Goal: Transaction & Acquisition: Book appointment/travel/reservation

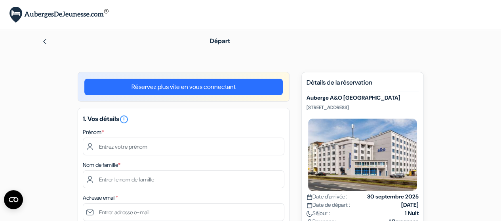
click at [44, 40] on img at bounding box center [45, 41] width 6 height 6
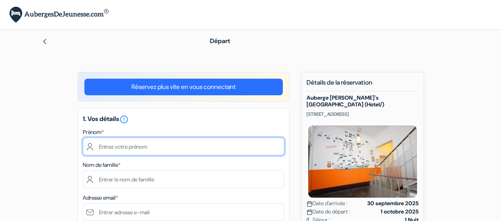
click at [203, 140] on input "text" at bounding box center [183, 147] width 201 height 18
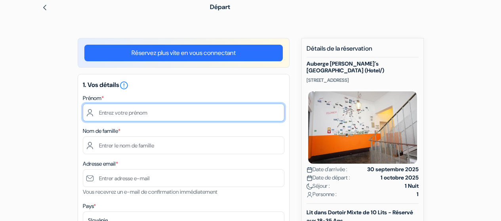
scroll to position [40, 0]
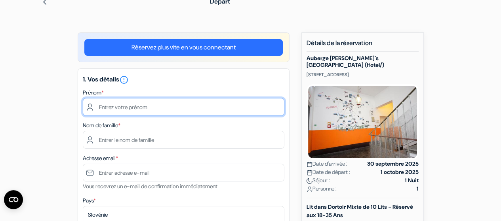
click at [148, 106] on input "text" at bounding box center [183, 107] width 201 height 18
type input "Victor"
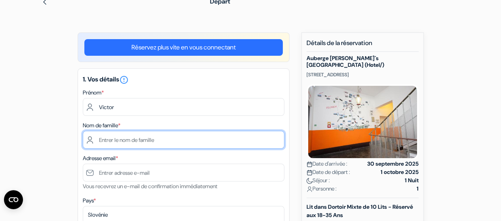
type input "GUILLEMOT"
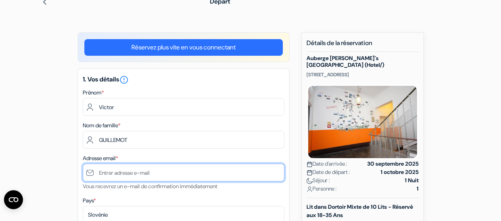
type input "[PERSON_NAME][EMAIL_ADDRESS][DOMAIN_NAME]"
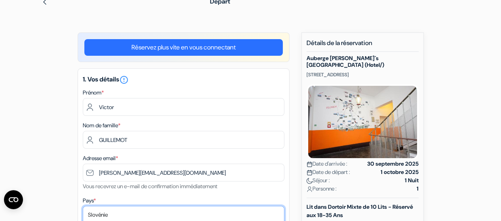
select select "fr"
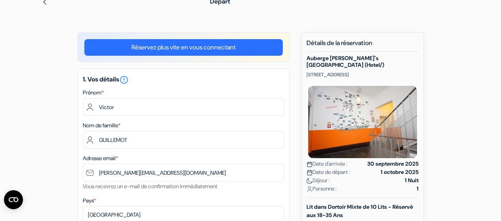
type input "0676990485"
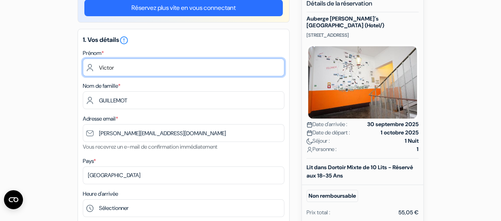
scroll to position [119, 0]
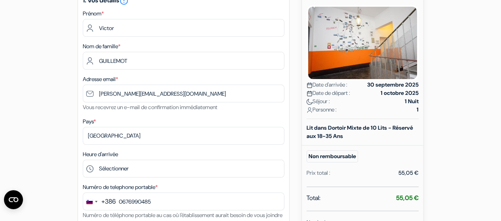
click at [303, 137] on div "Lit dans Dortoir Mixte de 10 Lits - Réservé aux 18-35 Ans" at bounding box center [361, 135] width 121 height 22
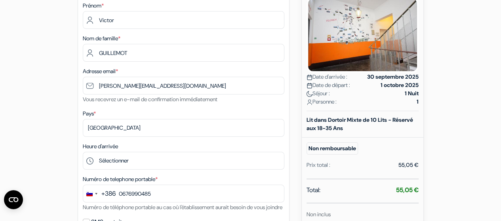
scroll to position [158, 0]
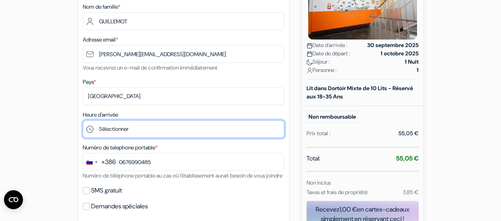
click at [191, 131] on select "Sélectionner 15:00 16:00 17:00 18:00 19:00 20:00 21:00 22:00 23:00 0:00" at bounding box center [183, 129] width 201 height 18
select select "21"
click at [83, 121] on select "Sélectionner 15:00 16:00 17:00 18:00 19:00 20:00 21:00 22:00 23:00 0:00" at bounding box center [183, 129] width 201 height 18
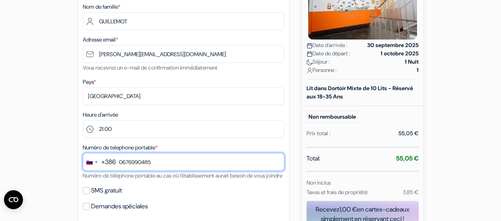
click at [163, 159] on input "0676990485" at bounding box center [183, 162] width 201 height 18
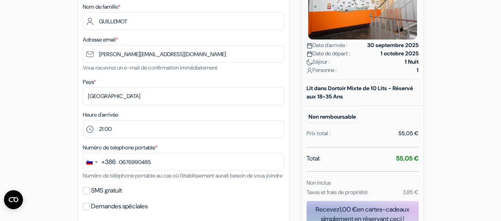
click at [114, 162] on div "+386" at bounding box center [108, 161] width 14 height 9
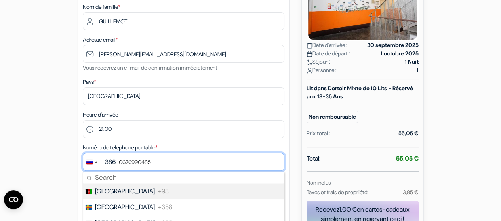
click at [116, 161] on input "0676990485" at bounding box center [183, 162] width 201 height 18
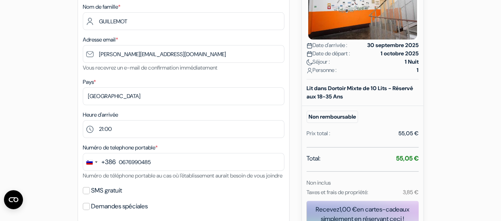
click at [114, 161] on div "+386" at bounding box center [108, 161] width 14 height 9
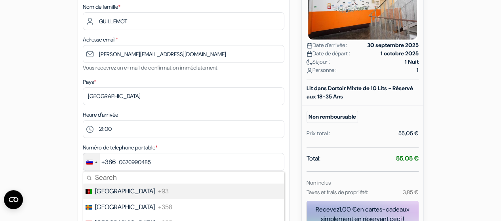
scroll to position [198, 0]
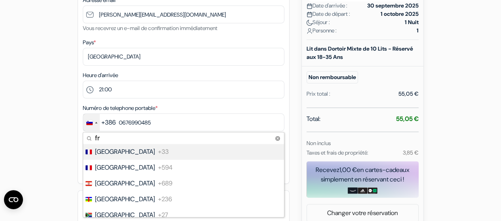
type input "fr"
click at [158, 155] on span "+33" at bounding box center [163, 151] width 11 height 9
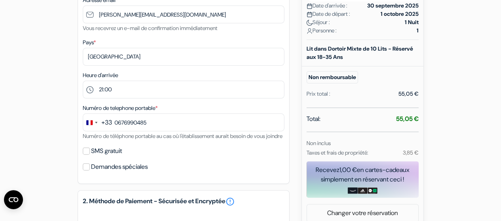
click at [68, 144] on div "add_box [GEOGRAPHIC_DATA][PERSON_NAME] (Hotel/) [STREET_ADDRESS] Détails de l'é…" at bounding box center [250, 160] width 451 height 573
click at [100, 157] on label "SMS gratuit" at bounding box center [106, 151] width 31 height 11
click at [90, 155] on input "SMS gratuit" at bounding box center [86, 151] width 7 height 7
checkbox input "true"
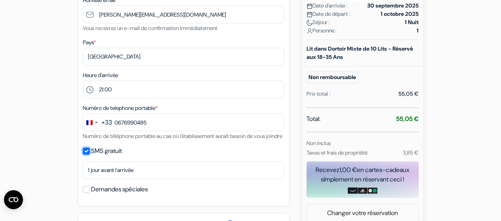
scroll to position [237, 0]
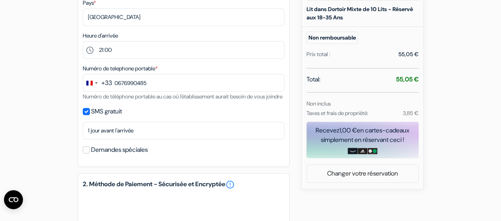
click at [108, 155] on label "Demandes spéciales" at bounding box center [119, 149] width 57 height 11
click at [90, 154] on input "Demandes spéciales" at bounding box center [86, 149] width 7 height 7
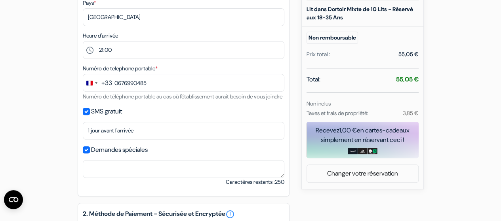
click at [108, 155] on label "Demandes spéciales" at bounding box center [119, 149] width 57 height 11
click at [90, 154] on input "Demandes spéciales" at bounding box center [86, 149] width 7 height 7
checkbox input "false"
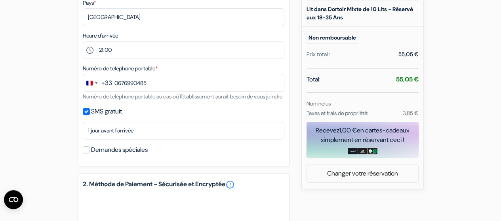
click at [112, 117] on label "SMS gratuit" at bounding box center [106, 111] width 31 height 11
click at [90, 115] on input "SMS gratuit" at bounding box center [86, 111] width 7 height 7
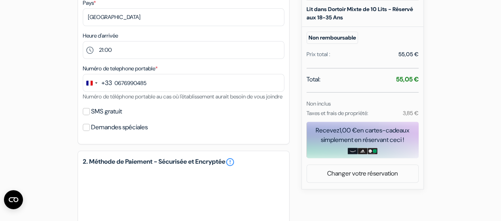
click at [112, 117] on label "SMS gratuit" at bounding box center [106, 111] width 31 height 11
click at [90, 115] on input "SMS gratuit" at bounding box center [86, 111] width 7 height 7
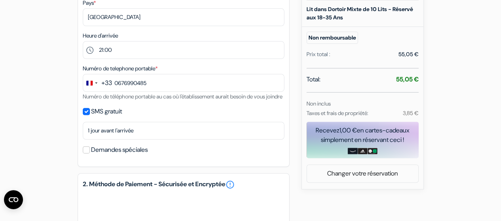
click at [289, 125] on div "1. Vos détails error_outline Prénom * [PERSON_NAME] Nom de famille * [PERSON_NA…" at bounding box center [184, 19] width 212 height 296
click at [101, 117] on label "SMS gratuit" at bounding box center [106, 111] width 31 height 11
click at [90, 115] on input "SMS gratuit" at bounding box center [86, 111] width 7 height 7
checkbox input "false"
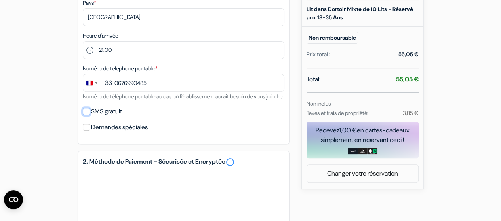
scroll to position [277, 0]
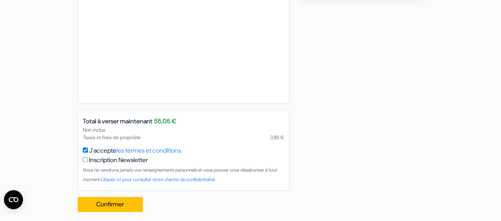
scroll to position [435, 0]
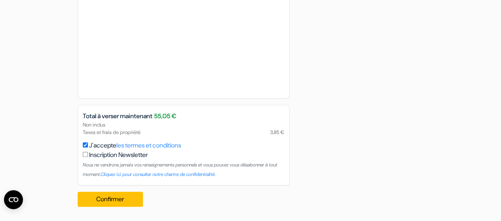
click at [115, 202] on button "Confirmer Loading..." at bounding box center [111, 199] width 66 height 15
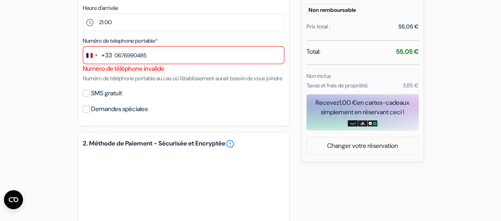
scroll to position [253, 0]
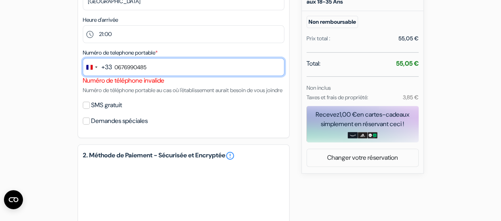
click at [119, 69] on input "0676990485" at bounding box center [183, 67] width 201 height 18
type input "676990485"
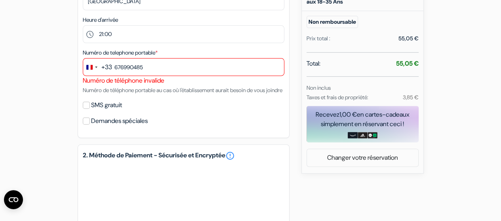
click at [308, 178] on div "add_box [GEOGRAPHIC_DATA][PERSON_NAME] (Hotel/) [STREET_ADDRESS] Détails de l'é…" at bounding box center [250, 110] width 451 height 583
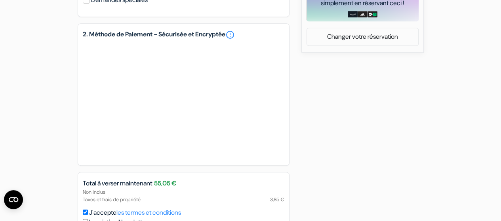
scroll to position [451, 0]
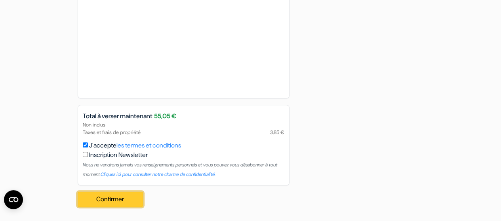
click at [140, 196] on button "Confirmer Loading..." at bounding box center [111, 199] width 66 height 15
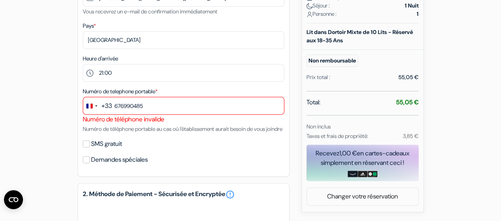
scroll to position [214, 0]
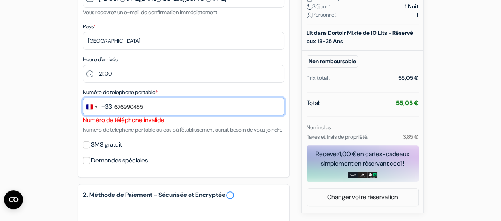
click at [171, 107] on input "676990485" at bounding box center [183, 107] width 201 height 18
drag, startPoint x: 142, startPoint y: 110, endPoint x: 115, endPoint y: 108, distance: 27.0
click at [115, 108] on input "676990485" at bounding box center [183, 107] width 201 height 18
type input "676990485"
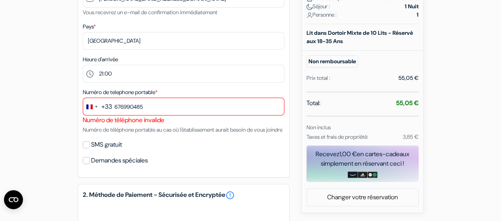
click at [69, 113] on div "add_box [GEOGRAPHIC_DATA][PERSON_NAME] (Hotel/) [STREET_ADDRESS] Détails de l'é…" at bounding box center [250, 149] width 451 height 583
click at [108, 150] on label "SMS gratuit" at bounding box center [106, 144] width 31 height 11
click at [90, 148] on input "SMS gratuit" at bounding box center [86, 144] width 7 height 7
checkbox input "true"
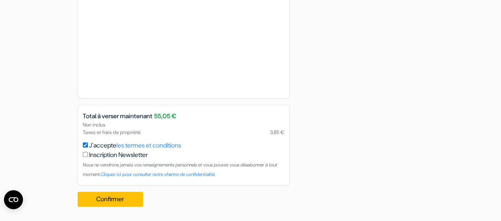
scroll to position [474, 0]
click at [130, 196] on button "Confirmer Loading..." at bounding box center [111, 199] width 66 height 15
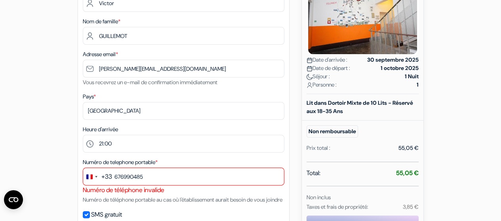
scroll to position [158, 0]
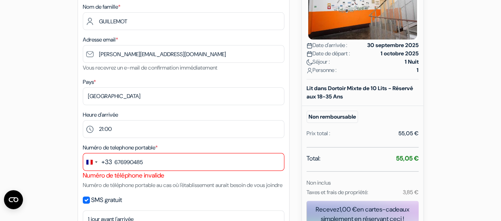
click at [110, 163] on div "+33" at bounding box center [106, 161] width 11 height 9
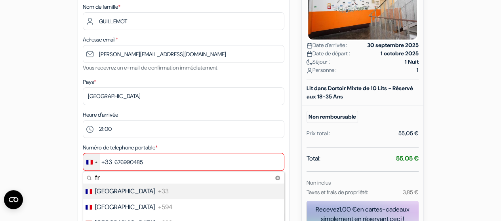
click at [108, 193] on span "[GEOGRAPHIC_DATA]" at bounding box center [125, 191] width 60 height 9
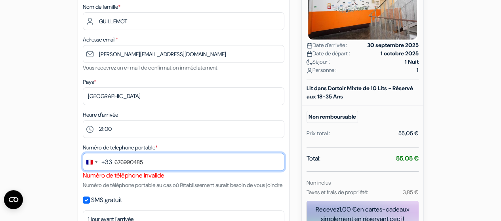
click at [158, 165] on input "676990485" at bounding box center [183, 162] width 201 height 18
click at [170, 164] on input "676990485" at bounding box center [183, 162] width 201 height 18
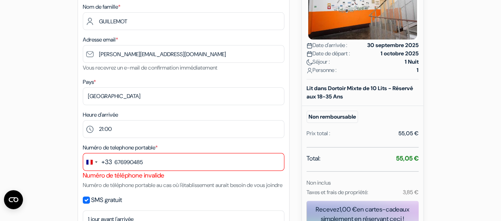
click at [298, 168] on div "add_box [GEOGRAPHIC_DATA][PERSON_NAME] (Hotel/) [STREET_ADDRESS] Détails de l'é…" at bounding box center [250, 216] width 451 height 605
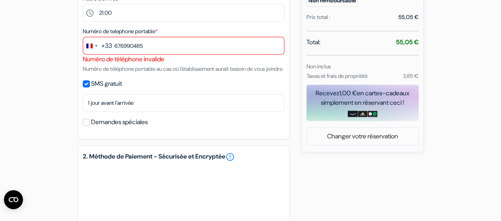
scroll to position [277, 0]
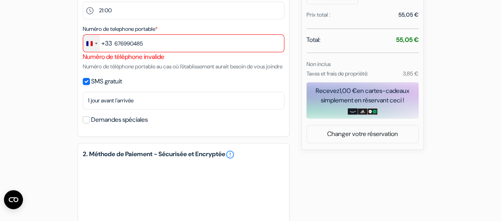
click at [97, 46] on div "Change country, selected France (+33)" at bounding box center [91, 43] width 17 height 17
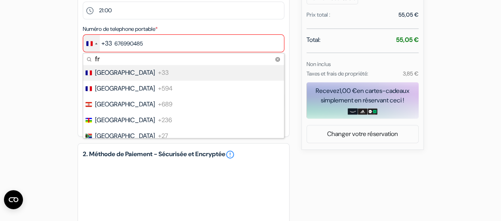
click at [100, 72] on span "[GEOGRAPHIC_DATA]" at bounding box center [125, 72] width 60 height 9
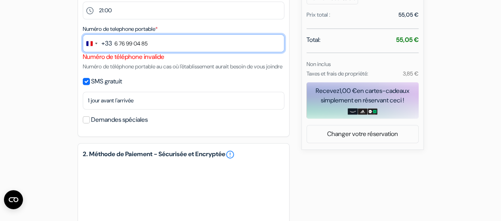
type input "6 76 99 04 85"
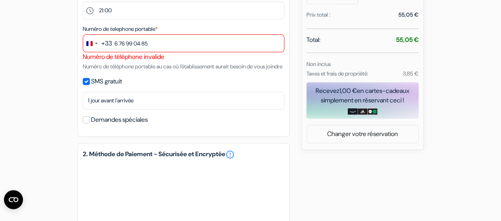
click at [337, 176] on div "add_box [GEOGRAPHIC_DATA][PERSON_NAME] (Hotel/) [STREET_ADDRESS] Détails de l'é…" at bounding box center [250, 97] width 451 height 605
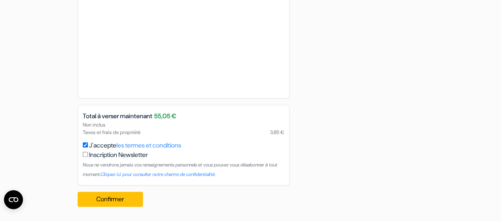
scroll to position [474, 0]
click at [133, 197] on button "Confirmer Loading..." at bounding box center [111, 199] width 66 height 15
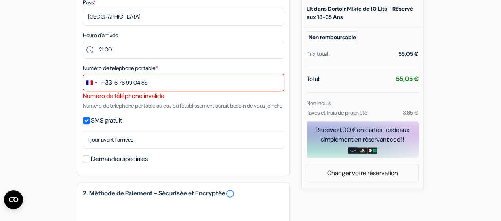
scroll to position [236, 0]
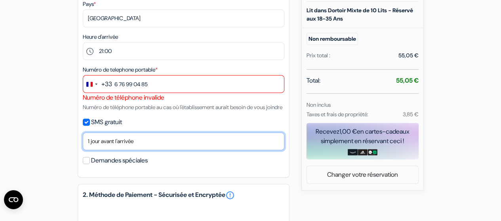
click at [104, 149] on select "Non merci Maintenant Le jour de votre arrivée 1 jour avant l'arrivée 2 jours av…" at bounding box center [183, 142] width 201 height 18
select select "now"
click at [83, 142] on select "Non merci Maintenant Le jour de votre arrivée 1 jour avant l'arrivée 2 jours av…" at bounding box center [183, 142] width 201 height 18
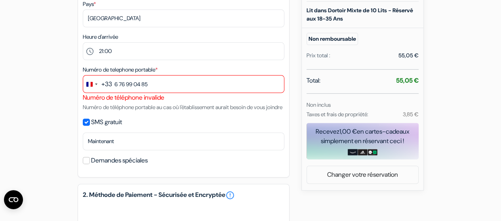
click at [66, 114] on div "add_box [GEOGRAPHIC_DATA][PERSON_NAME] (Hotel/) [STREET_ADDRESS] Détails de l'é…" at bounding box center [250, 138] width 451 height 605
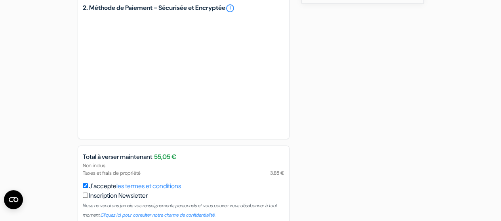
scroll to position [474, 0]
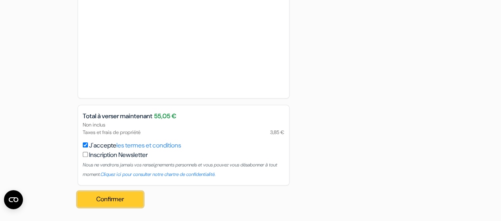
click at [137, 198] on button "Confirmer Loading..." at bounding box center [111, 199] width 66 height 15
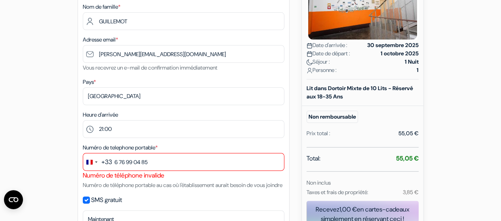
scroll to position [119, 0]
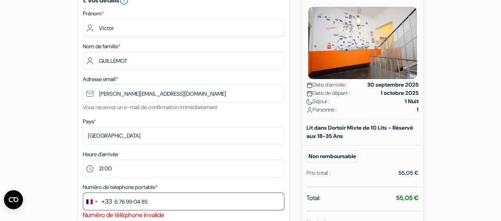
drag, startPoint x: 365, startPoint y: 76, endPoint x: 417, endPoint y: 88, distance: 53.6
click at [417, 88] on div "Auberge [PERSON_NAME]´s [GEOGRAPHIC_DATA] (Hotel/) [STREET_ADDRESS] Date d'arri…" at bounding box center [362, 47] width 112 height 143
drag, startPoint x: 367, startPoint y: 78, endPoint x: 420, endPoint y: 88, distance: 54.0
click at [420, 88] on div "Nouvelle Réservation Détails de la réservation [PERSON_NAME][GEOGRAPHIC_DATA] (…" at bounding box center [362, 130] width 122 height 355
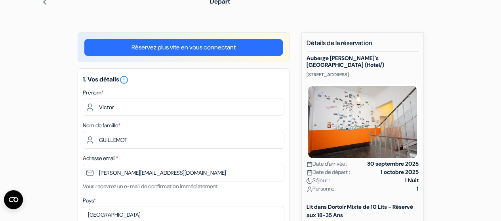
scroll to position [0, 0]
